Goal: Information Seeking & Learning: Compare options

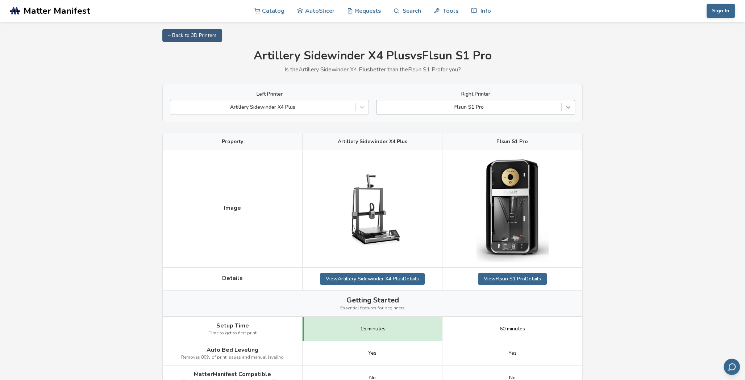
click at [573, 111] on div at bounding box center [568, 107] width 13 height 13
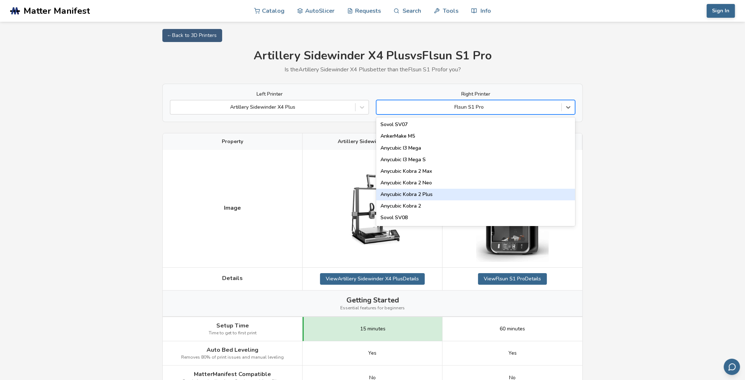
click at [442, 197] on div "Anycubic Kobra 2 Plus" at bounding box center [475, 195] width 199 height 12
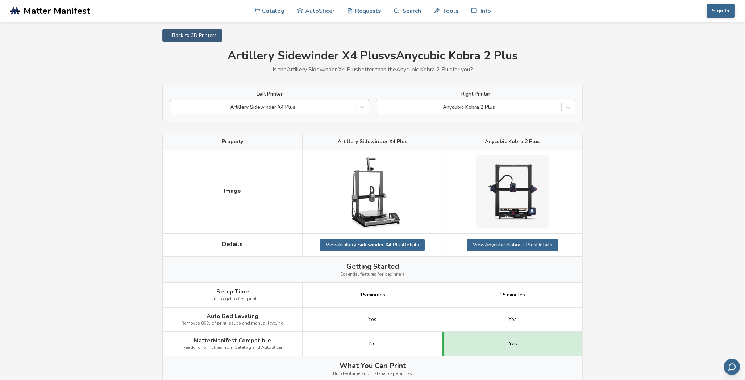
click at [311, 107] on div at bounding box center [263, 107] width 178 height 7
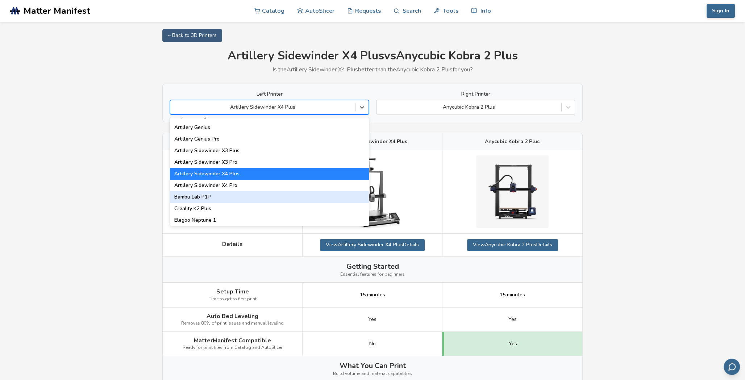
scroll to position [395, 0]
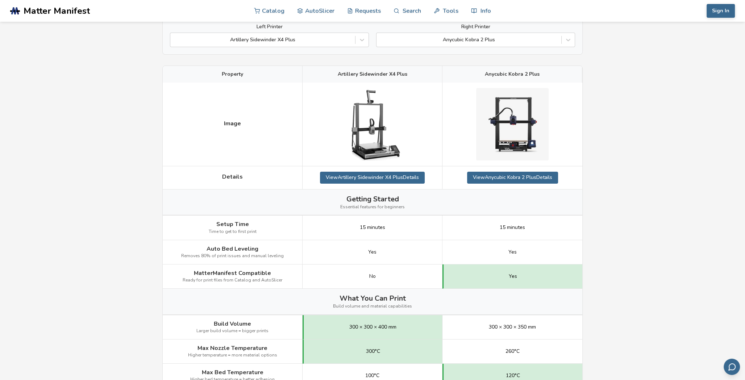
scroll to position [0, 0]
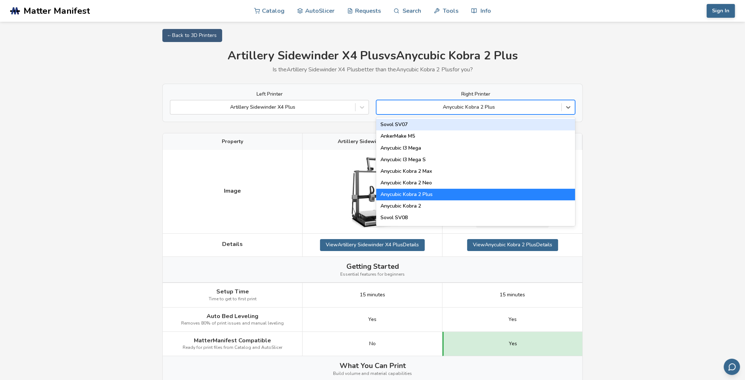
click at [505, 101] on div "Anycubic Kobra 2 Plus" at bounding box center [475, 107] width 199 height 14
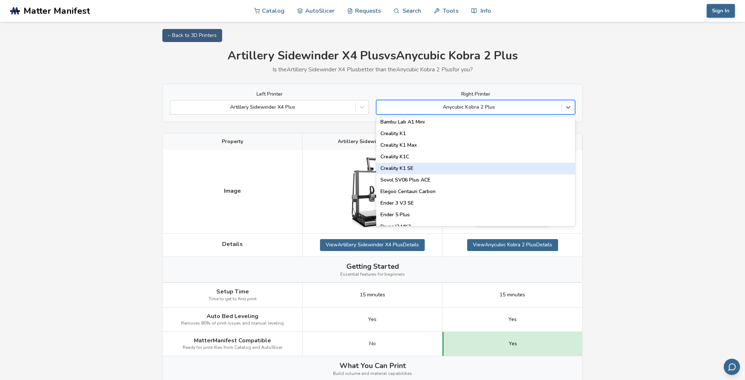
scroll to position [165, 0]
click at [428, 164] on div "Creality K1 SE" at bounding box center [475, 170] width 199 height 12
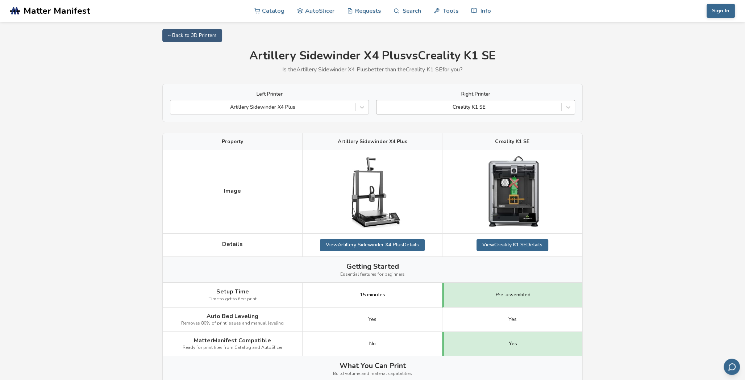
click at [525, 110] on div at bounding box center [469, 107] width 178 height 7
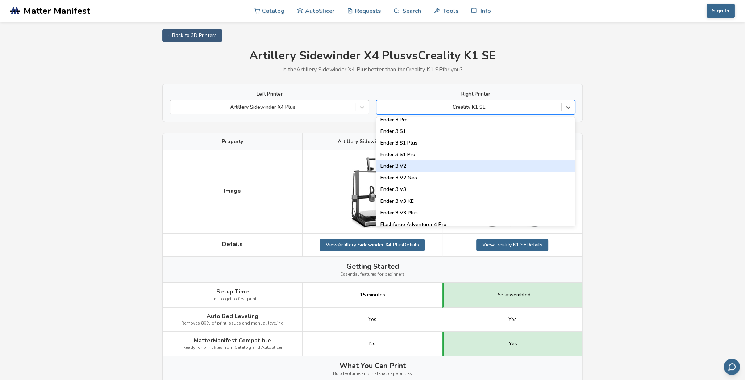
scroll to position [692, 0]
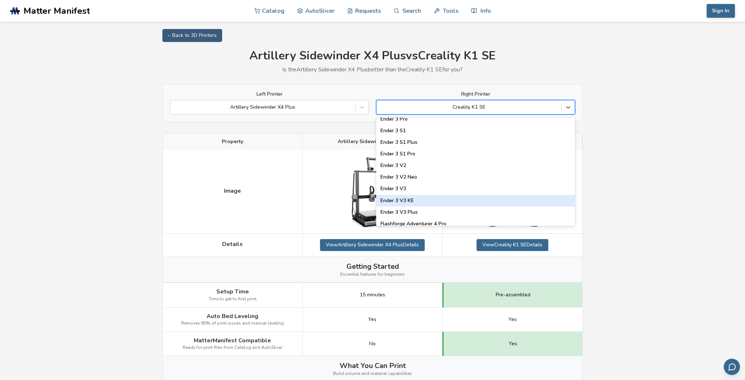
click at [441, 200] on div "Ender 3 V3 KE" at bounding box center [475, 201] width 199 height 12
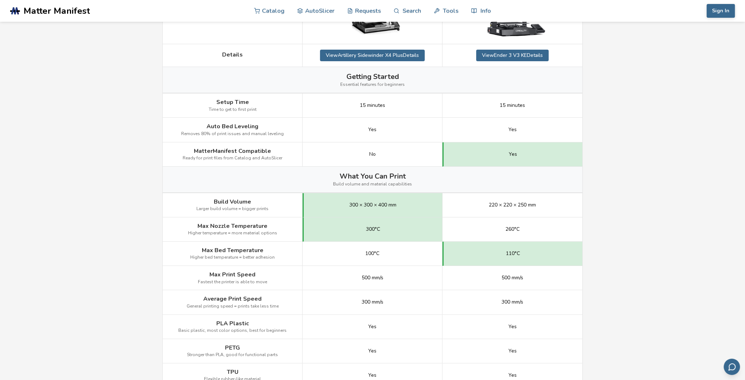
scroll to position [66, 0]
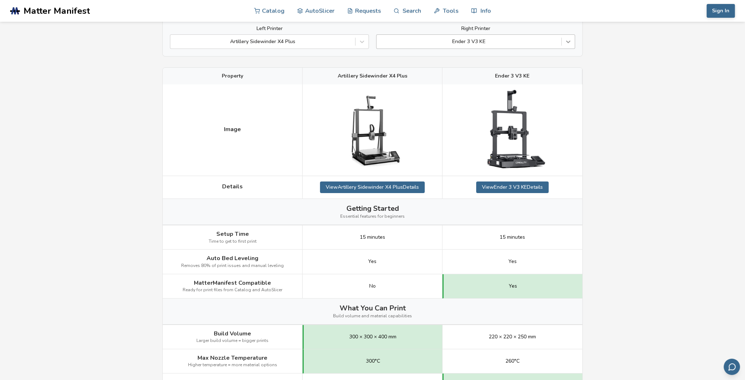
click at [563, 40] on div at bounding box center [568, 41] width 13 height 13
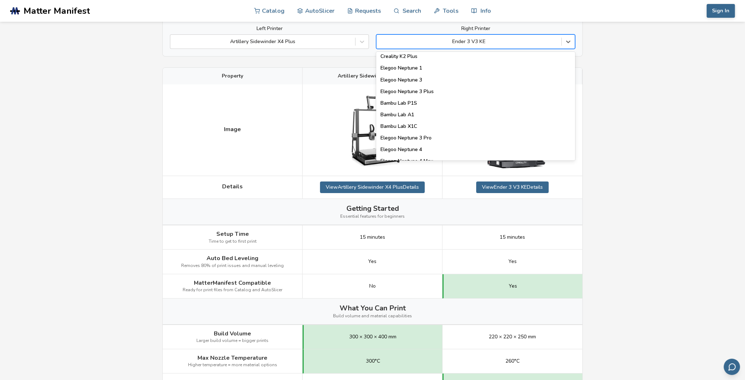
scroll to position [494, 0]
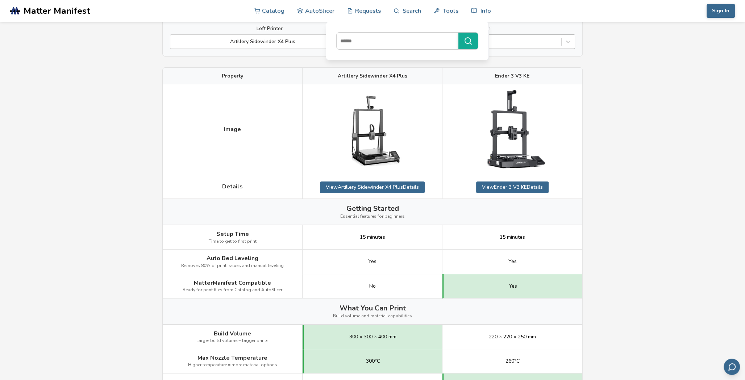
drag, startPoint x: 529, startPoint y: 52, endPoint x: 553, endPoint y: 45, distance: 24.5
click at [529, 52] on div "Left Printer Artillery Sidewinder X4 Plus Right Printer Ender 3 V3 KE" at bounding box center [372, 37] width 420 height 38
click at [554, 45] on div "Ender 3 V3 KE" at bounding box center [469, 42] width 185 height 10
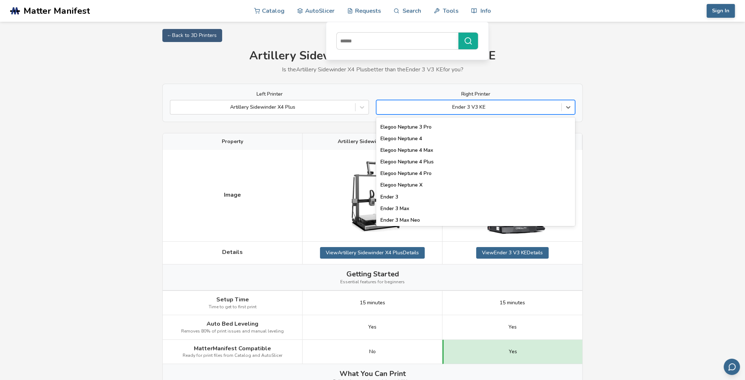
scroll to position [567, 0]
click at [454, 161] on div "Elegoo Neptune 4 Plus" at bounding box center [475, 163] width 199 height 12
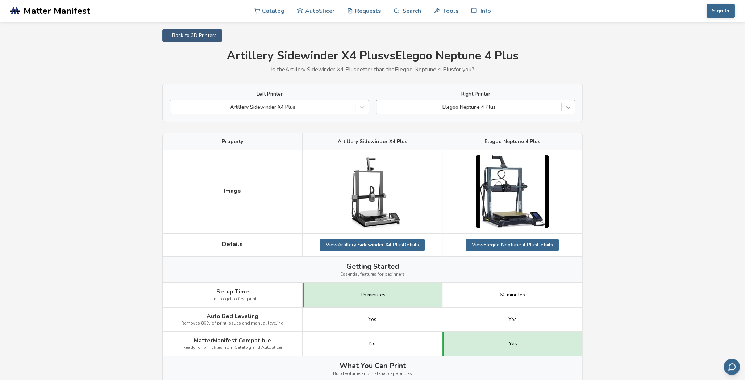
click at [566, 109] on icon at bounding box center [568, 107] width 7 height 7
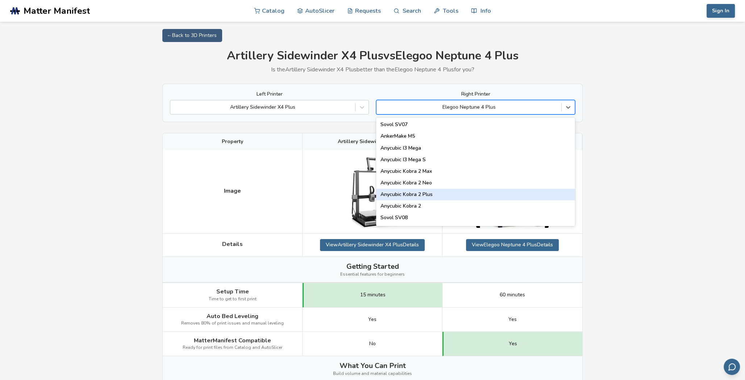
click at [510, 191] on div "Anycubic Kobra 2 Plus" at bounding box center [475, 195] width 199 height 12
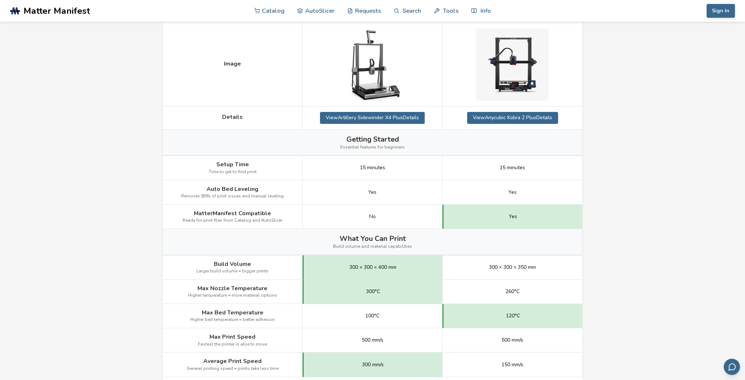
scroll to position [132, 0]
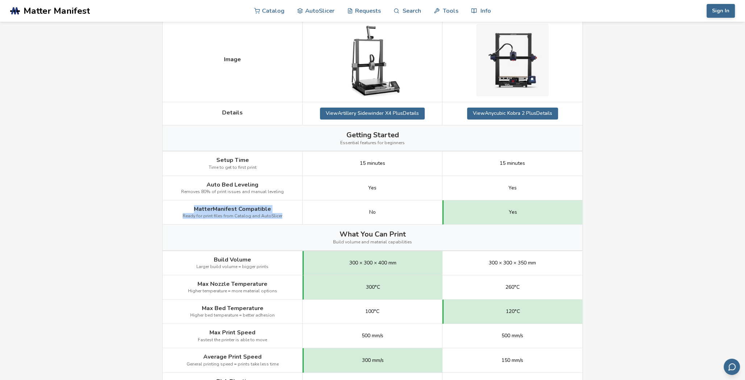
drag, startPoint x: 195, startPoint y: 209, endPoint x: 277, endPoint y: 215, distance: 82.5
click at [280, 217] on div "MatterManifest Compatible Ready for print files from Catalog and AutoSlicer" at bounding box center [233, 212] width 140 height 24
copy div "MatterManifest Compatible Ready for print files from Catalog and AutoSlicer"
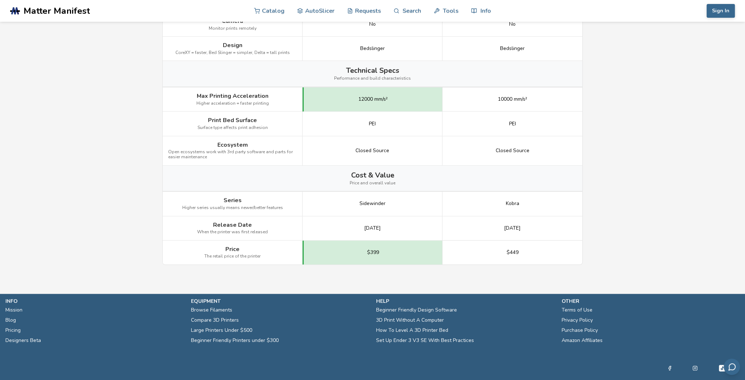
scroll to position [824, 0]
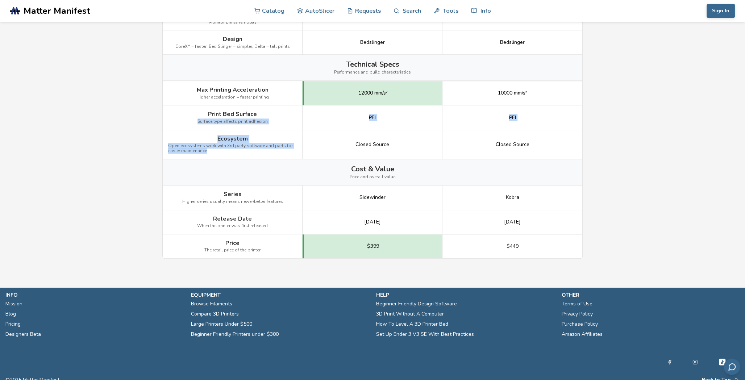
drag, startPoint x: 203, startPoint y: 145, endPoint x: 170, endPoint y: 125, distance: 38.0
click at [0, 0] on div "Image Details View Artillery Sidewinder X4 Plus Details View Anycubic Kobra 2 P…" at bounding box center [0, 0] width 0 height 0
click at [208, 136] on div "Ecosystem Open ecosystems work with 3rd party software and parts for easier mai…" at bounding box center [233, 144] width 140 height 29
drag, startPoint x: 215, startPoint y: 135, endPoint x: 228, endPoint y: 150, distance: 19.5
click at [228, 150] on div "Ecosystem Open ecosystems work with 3rd party software and parts for easier mai…" at bounding box center [233, 144] width 140 height 29
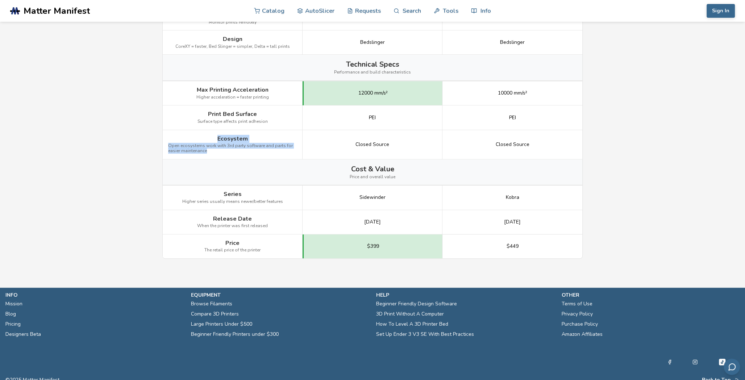
copy div "Ecosystem Open ecosystems work with 3rd party software and parts for easier mai…"
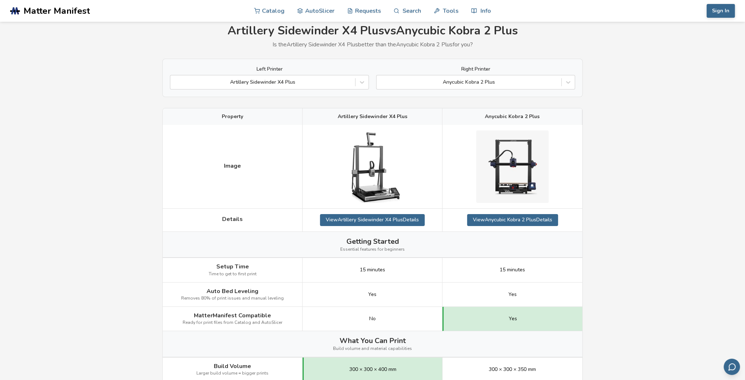
scroll to position [0, 0]
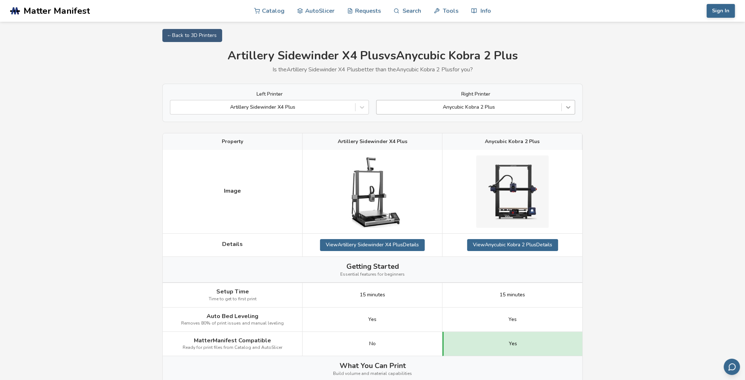
click at [566, 105] on icon at bounding box center [568, 107] width 7 height 7
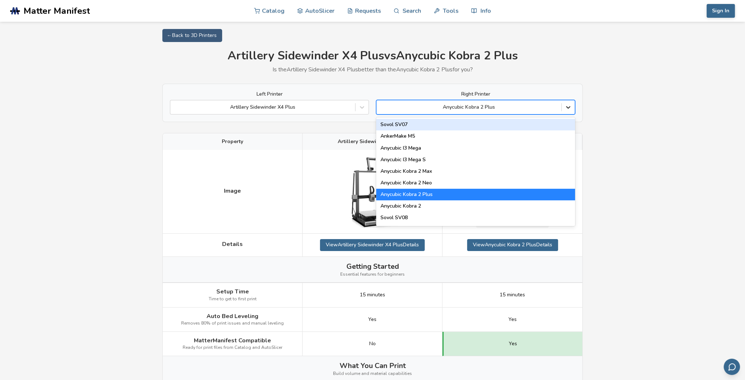
click at [566, 105] on icon at bounding box center [568, 107] width 7 height 7
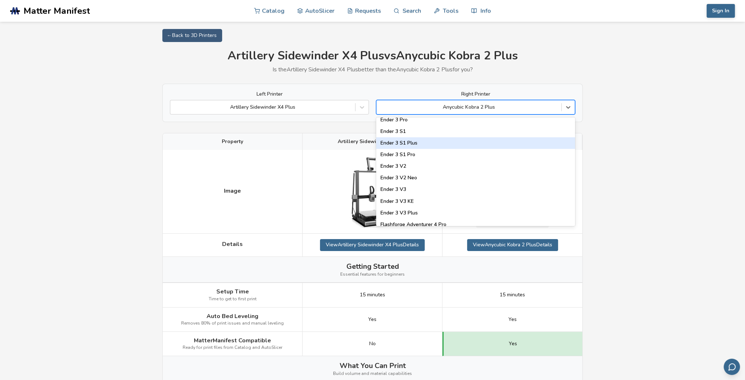
scroll to position [692, 0]
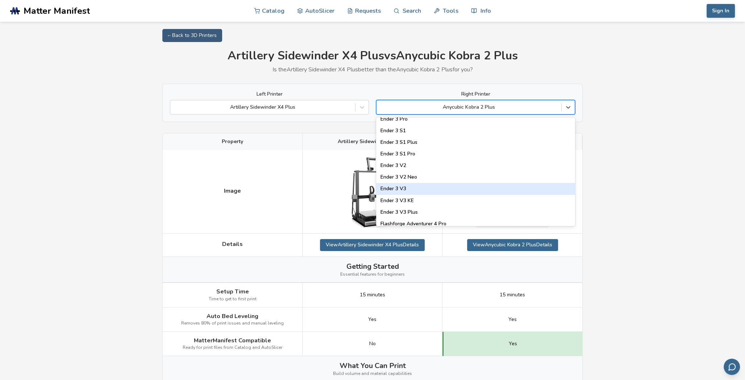
click at [448, 183] on div "Ender 3 V3" at bounding box center [475, 189] width 199 height 12
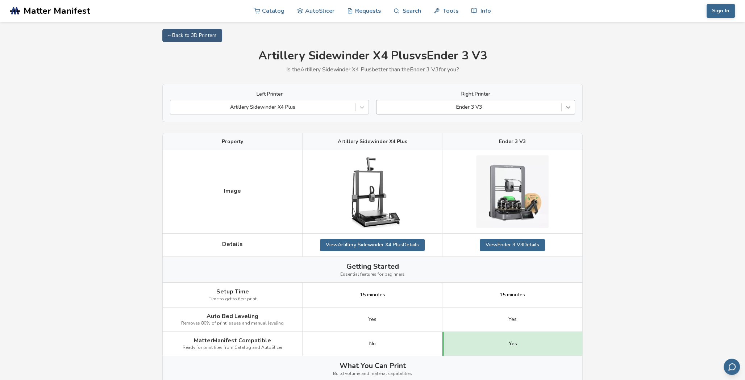
click at [566, 113] on div at bounding box center [568, 107] width 13 height 13
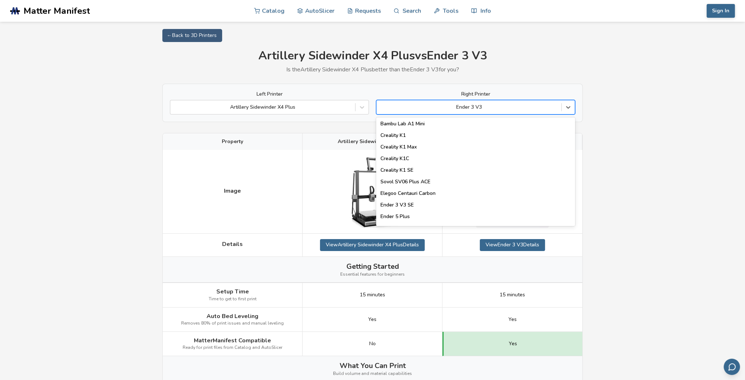
scroll to position [165, 0]
drag, startPoint x: 673, startPoint y: 178, endPoint x: 636, endPoint y: 144, distance: 50.8
